Goal: Navigation & Orientation: Go to known website

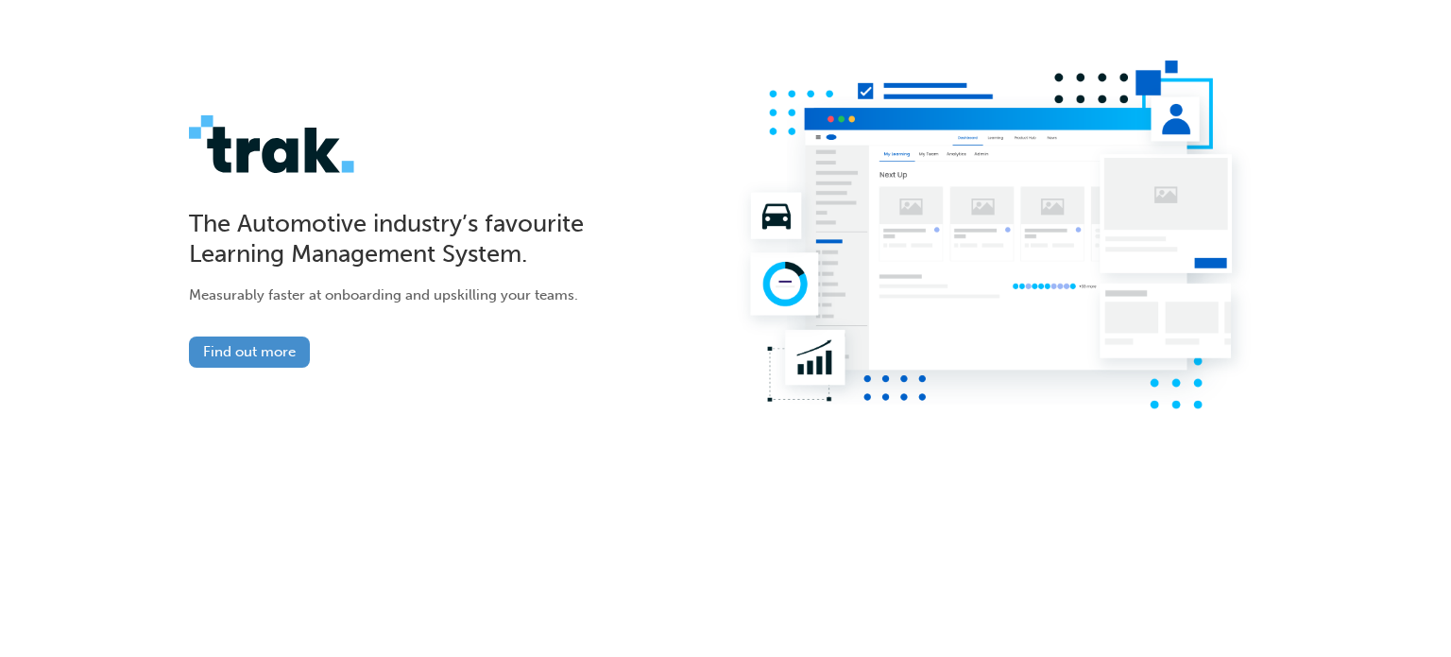
click at [260, 339] on link "Find out more" at bounding box center [249, 351] width 121 height 31
drag, startPoint x: 42, startPoint y: 0, endPoint x: 365, endPoint y: 63, distance: 329.3
click at [365, 63] on div "The Automotive industry’s favourite Learning Management System. Measurably fast…" at bounding box center [725, 241] width 1073 height 362
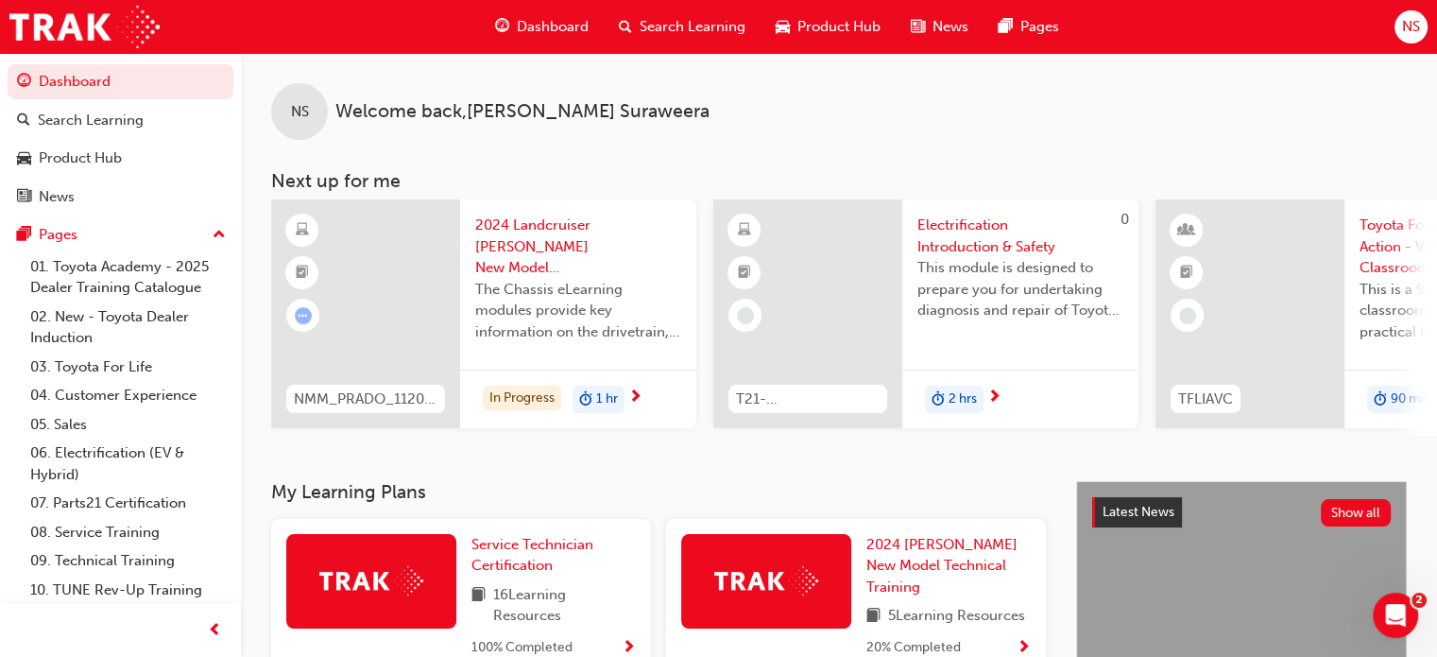
drag, startPoint x: 1034, startPoint y: 147, endPoint x: 1008, endPoint y: 112, distance: 43.3
click at [1008, 112] on div "NS Welcome back , [PERSON_NAME]" at bounding box center [839, 96] width 1196 height 87
